Goal: Information Seeking & Learning: Learn about a topic

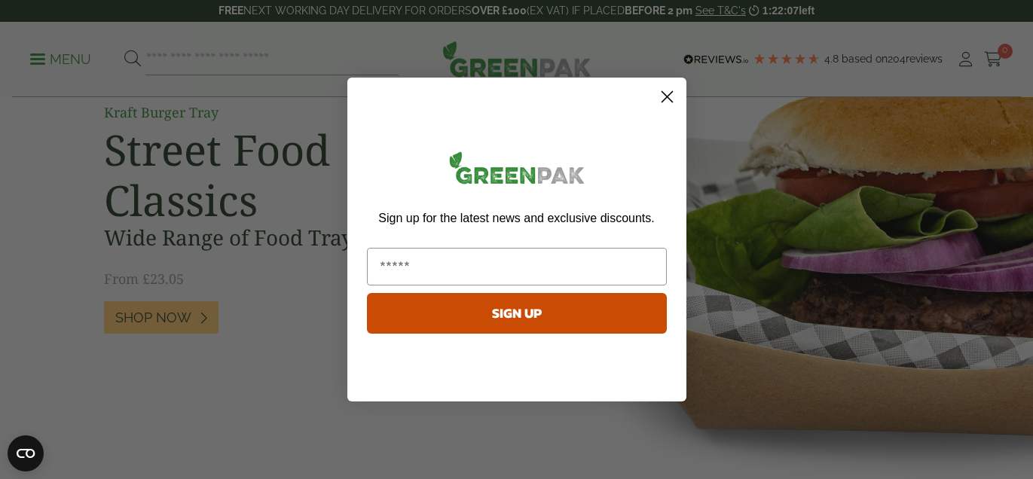
click at [673, 90] on circle "Close dialog" at bounding box center [666, 96] width 25 height 25
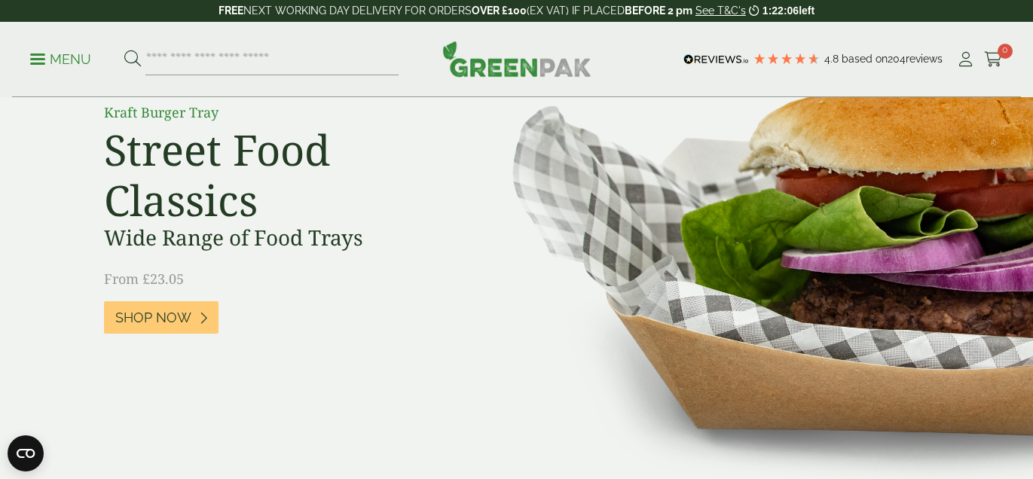
click at [53, 58] on p "Menu" at bounding box center [60, 59] width 61 height 18
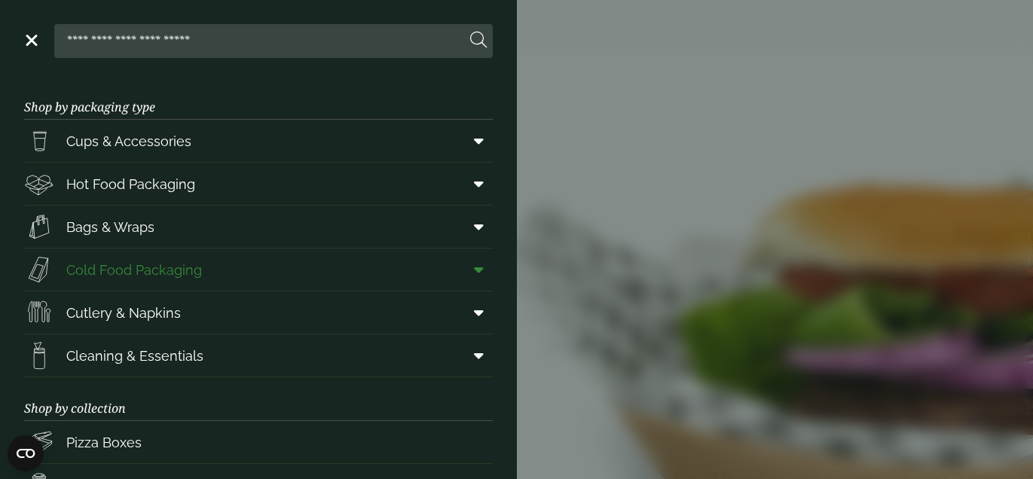
click at [143, 272] on span "Cold Food Packaging" at bounding box center [134, 270] width 136 height 20
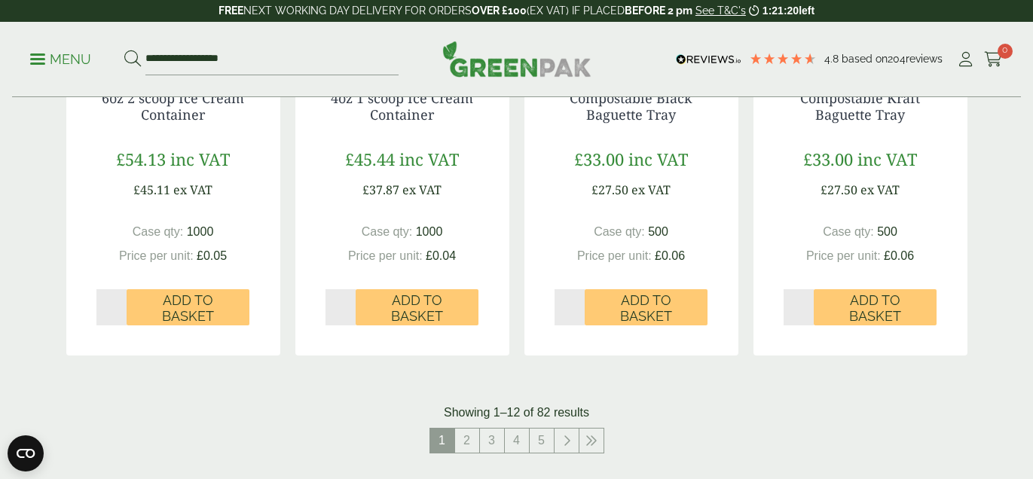
scroll to position [1575, 0]
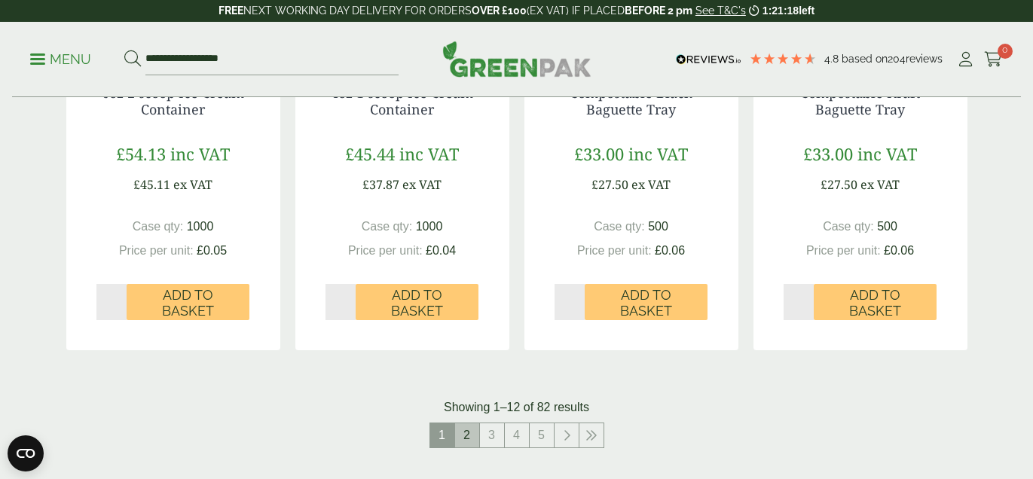
click at [468, 434] on link "2" at bounding box center [467, 435] width 24 height 24
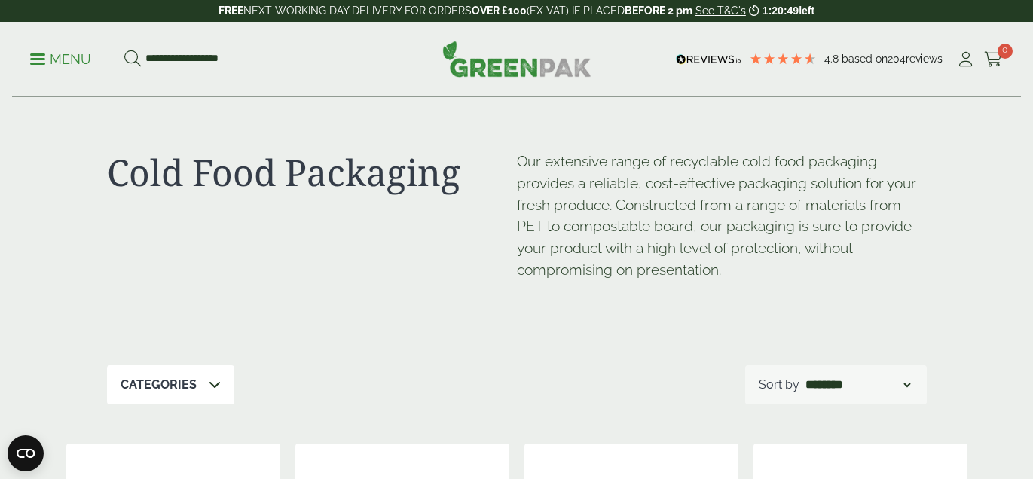
click at [273, 54] on input "**********" at bounding box center [271, 60] width 253 height 32
type input "*"
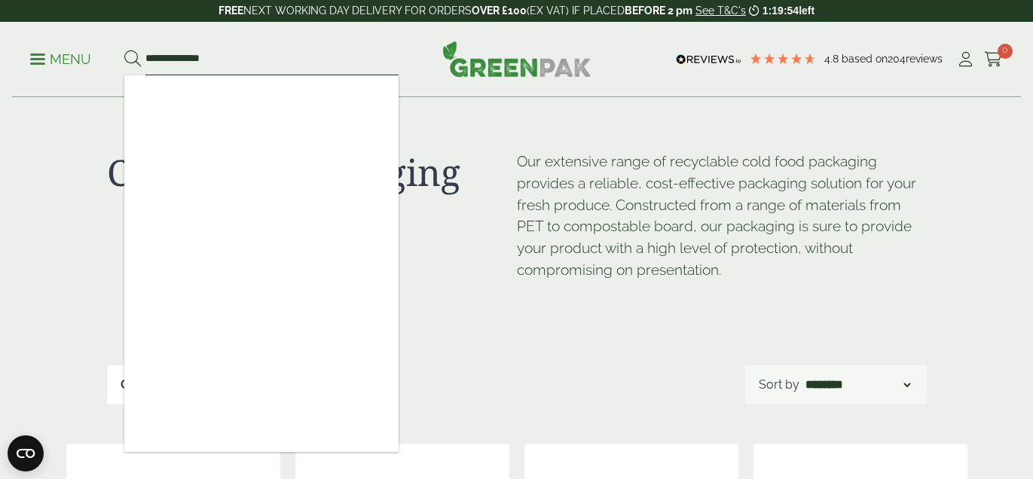
type input "**********"
click at [124, 50] on button at bounding box center [132, 60] width 17 height 20
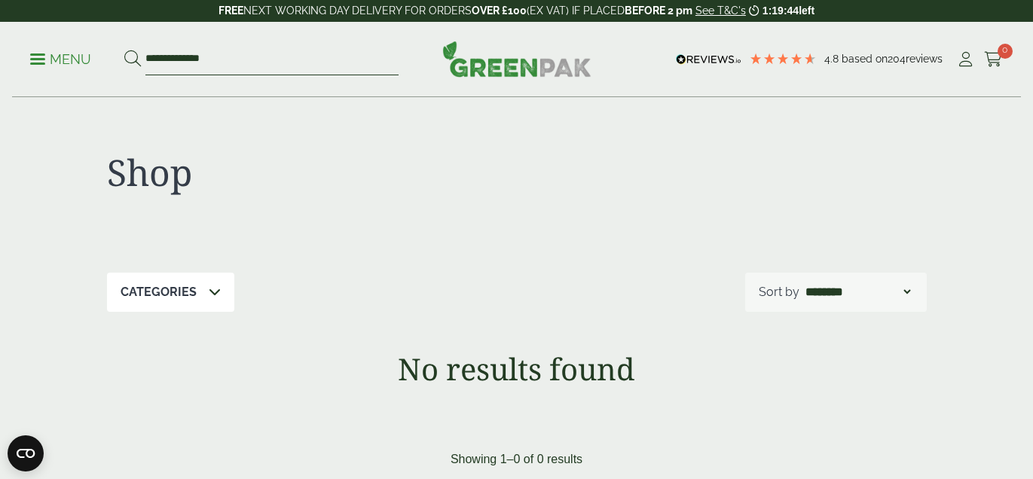
click at [218, 60] on input "**********" at bounding box center [271, 60] width 253 height 32
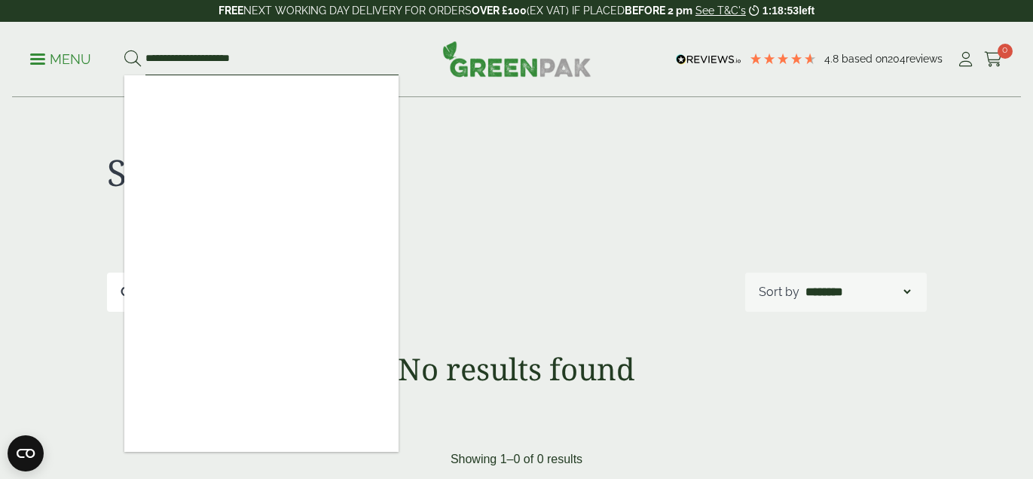
type input "**********"
click at [124, 50] on button at bounding box center [132, 60] width 17 height 20
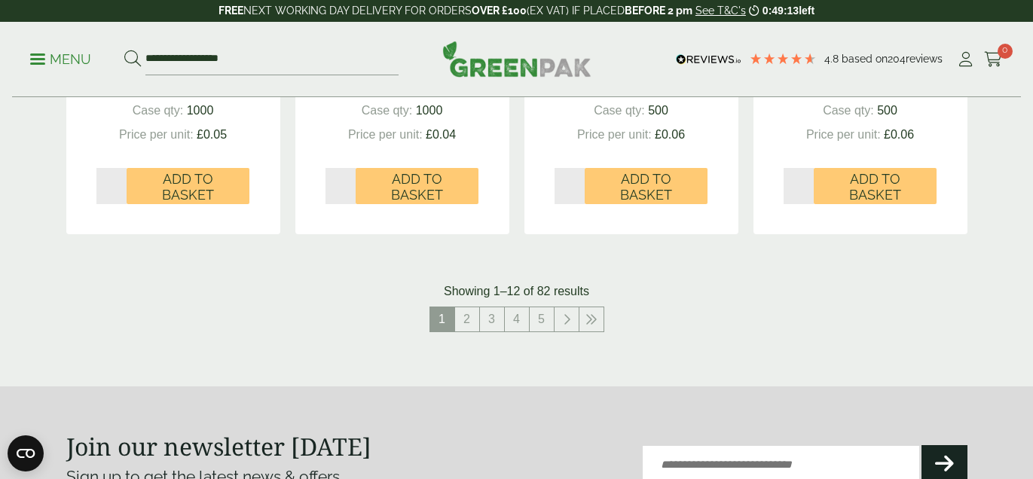
scroll to position [1740, 0]
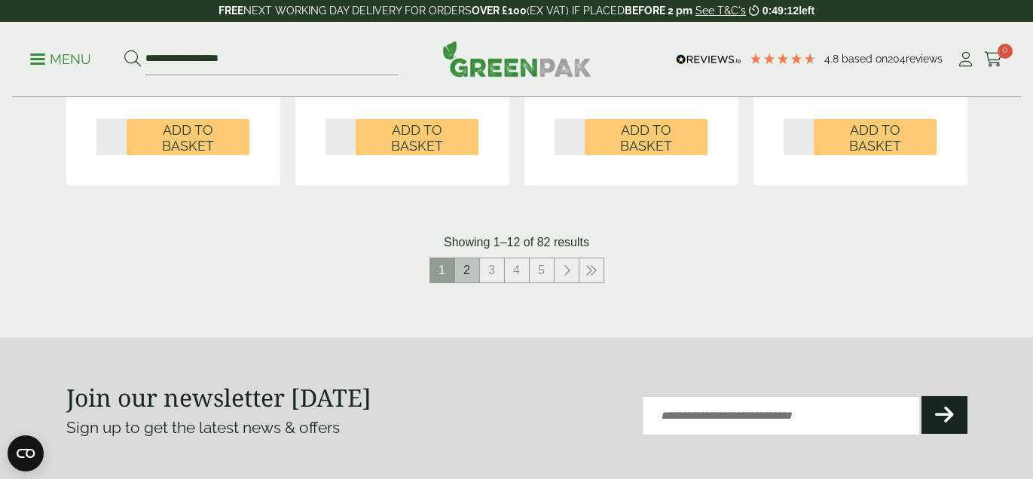
click at [469, 273] on link "2" at bounding box center [467, 270] width 24 height 24
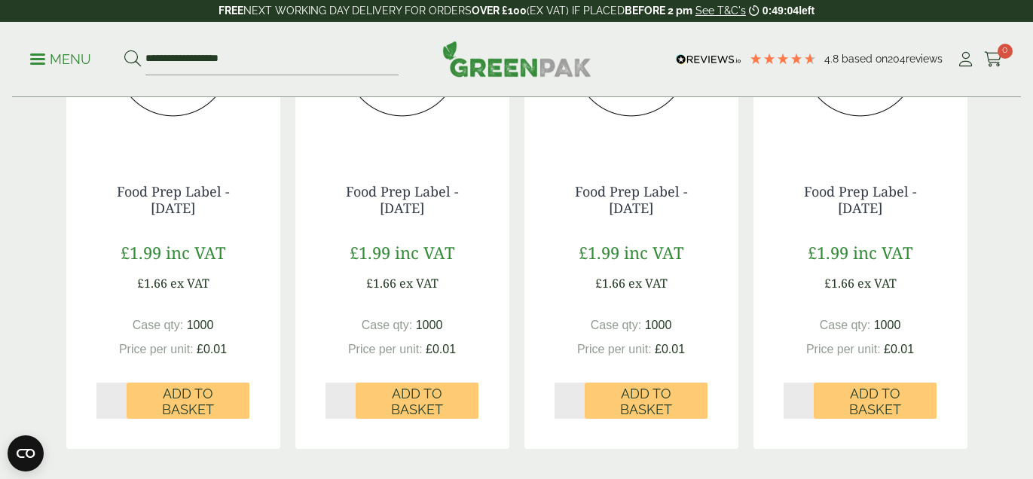
scroll to position [1664, 0]
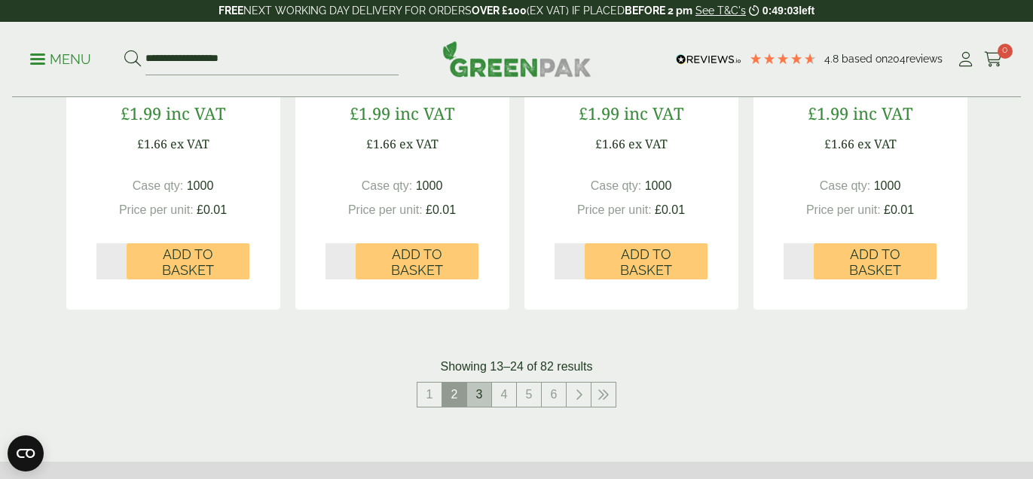
click at [475, 393] on link "3" at bounding box center [479, 395] width 24 height 24
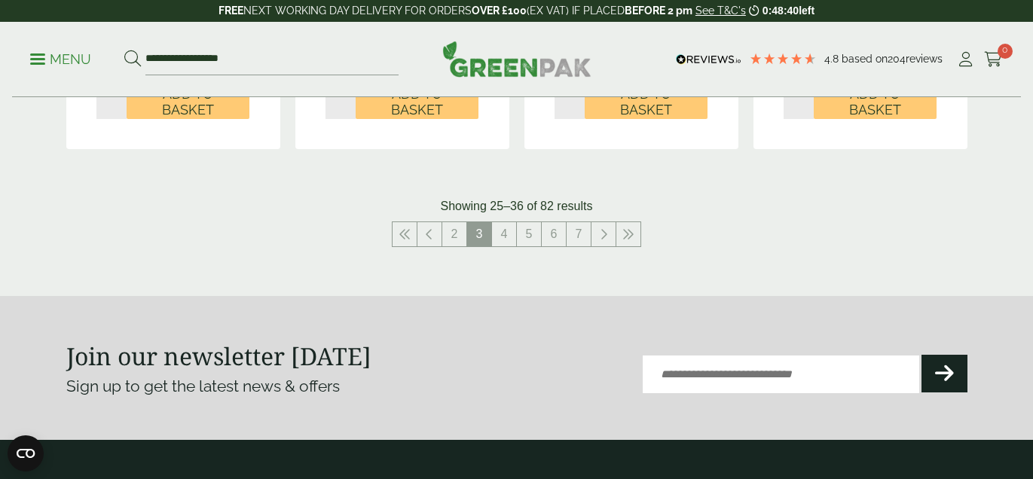
scroll to position [1789, 0]
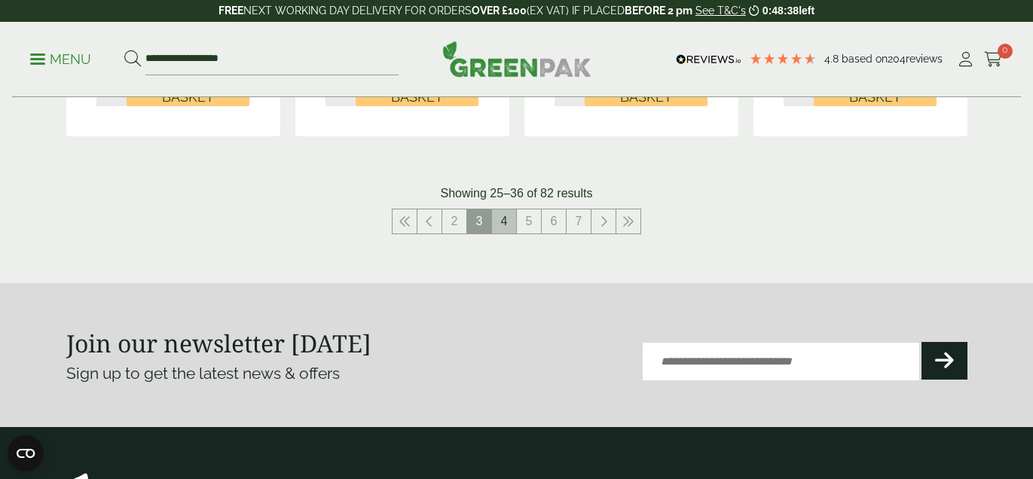
click at [502, 218] on link "4" at bounding box center [504, 221] width 24 height 24
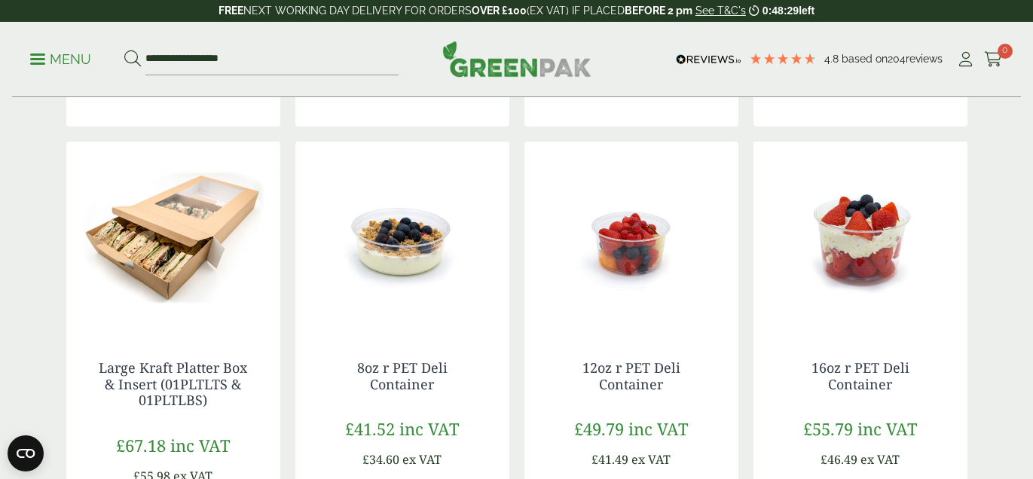
scroll to position [856, 0]
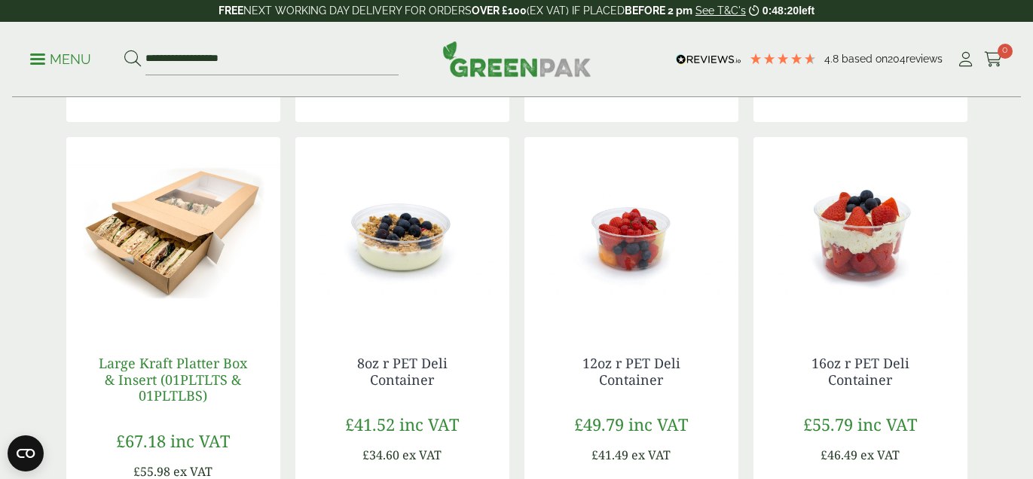
click at [206, 365] on link "Large Kraft Platter Box & Insert (01PLTLTS & 01PLTLBS)" at bounding box center [173, 379] width 148 height 50
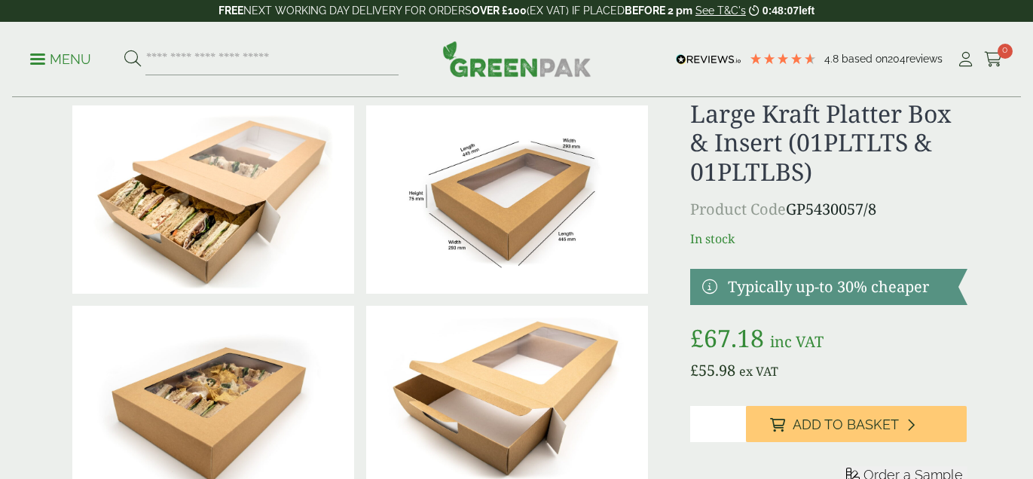
click at [520, 198] on img at bounding box center [507, 199] width 282 height 188
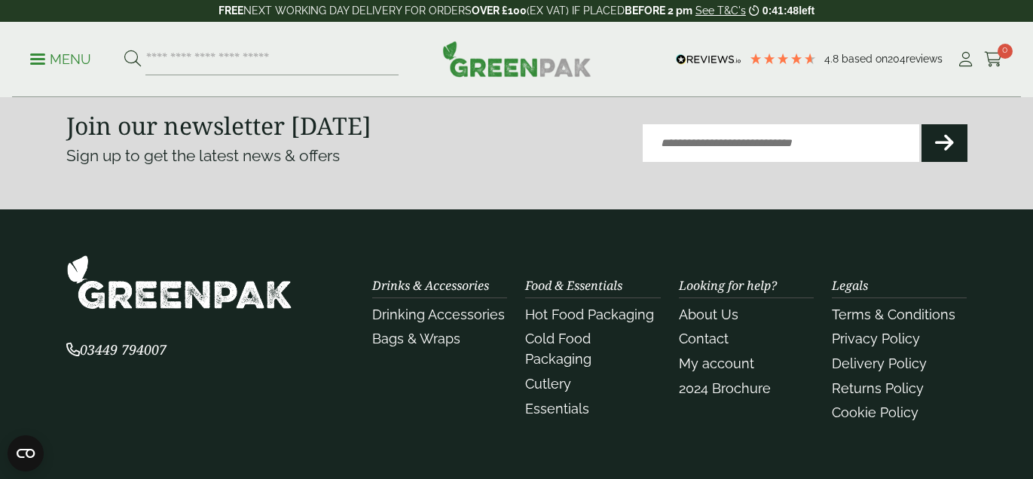
scroll to position [2090, 0]
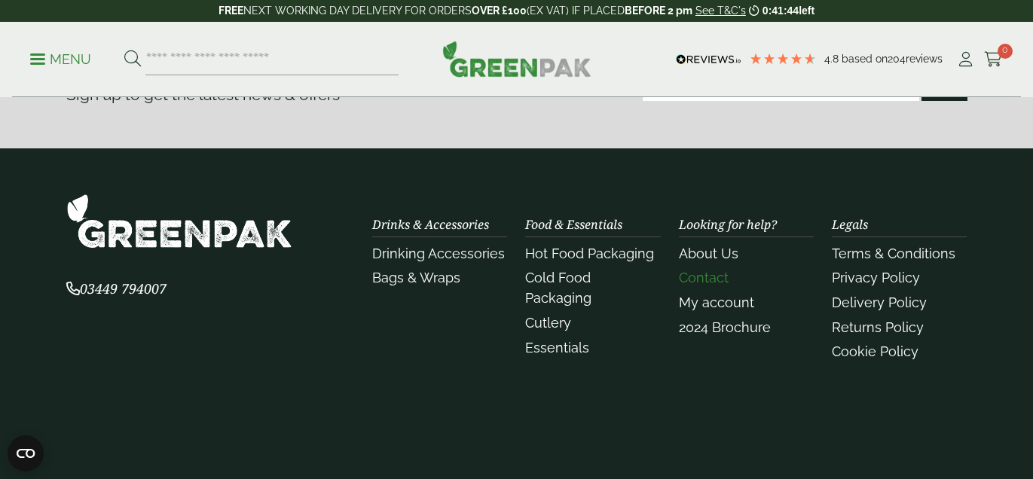
click at [705, 283] on link "Contact" at bounding box center [704, 278] width 50 height 16
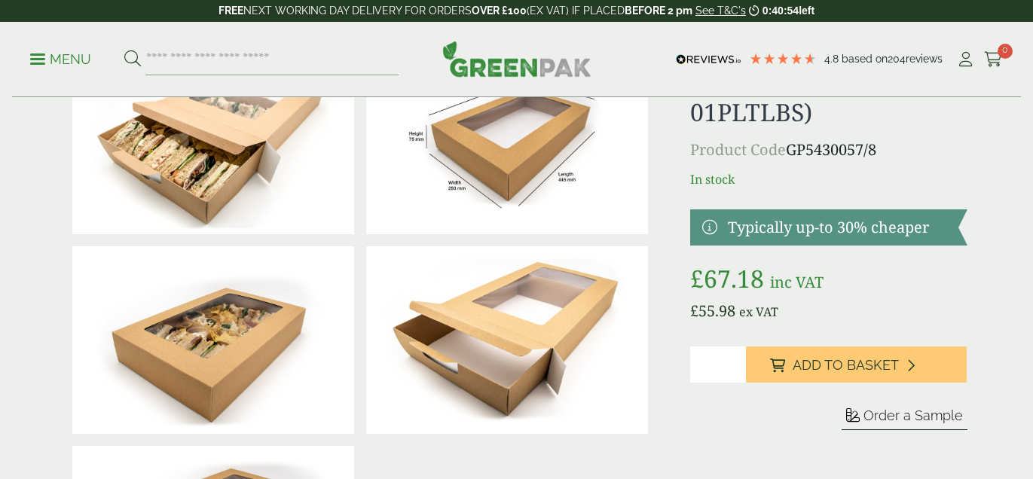
scroll to position [47, 0]
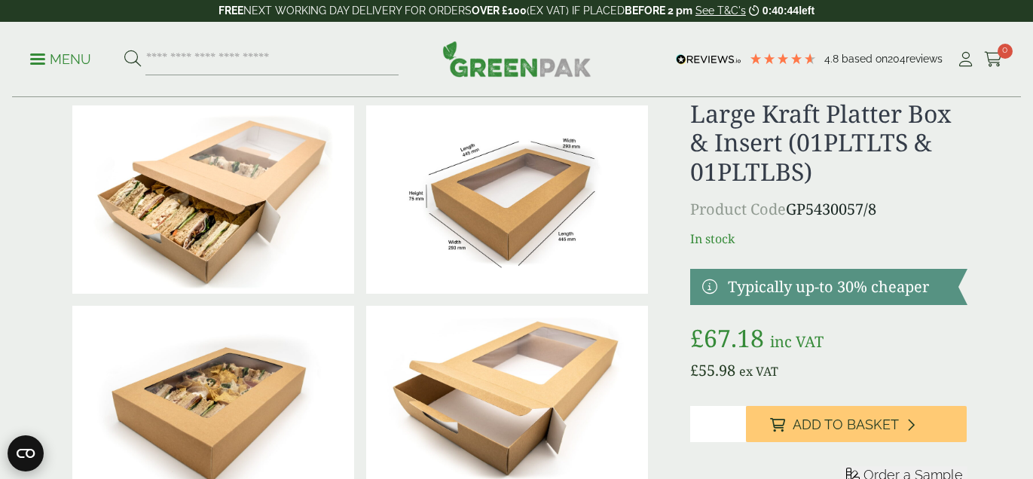
click at [23, 452] on circle "Open CMP widget" at bounding box center [26, 453] width 36 height 36
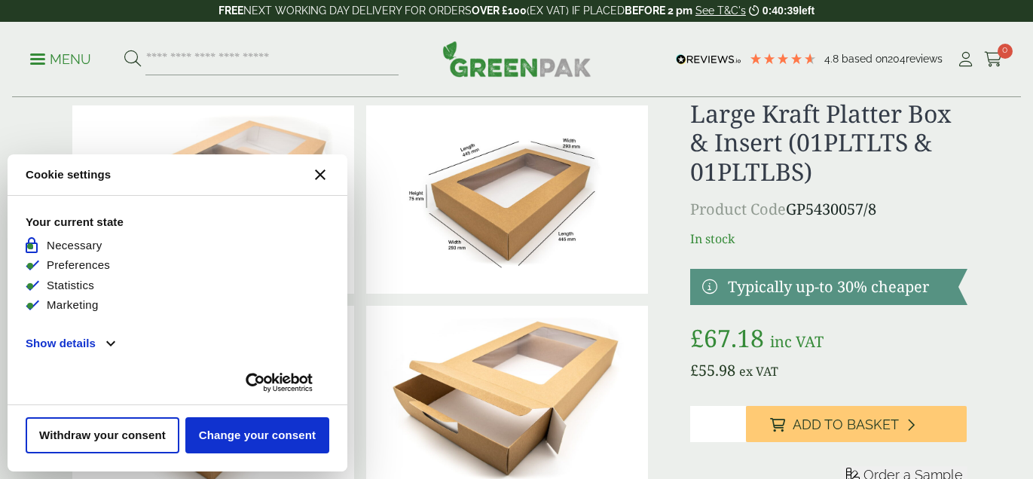
click at [318, 174] on icon "Close CMP widget" at bounding box center [320, 175] width 11 height 11
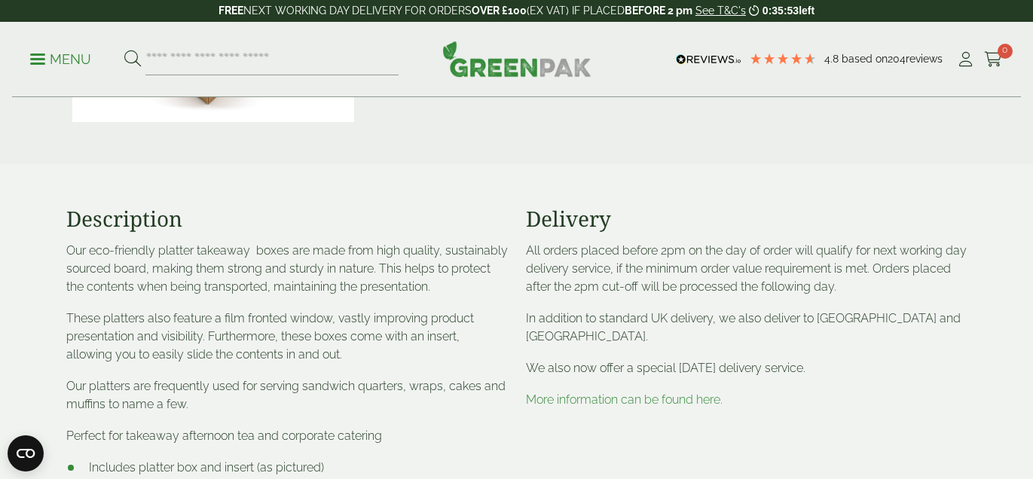
scroll to position [0, 0]
